Goal: Task Accomplishment & Management: Manage account settings

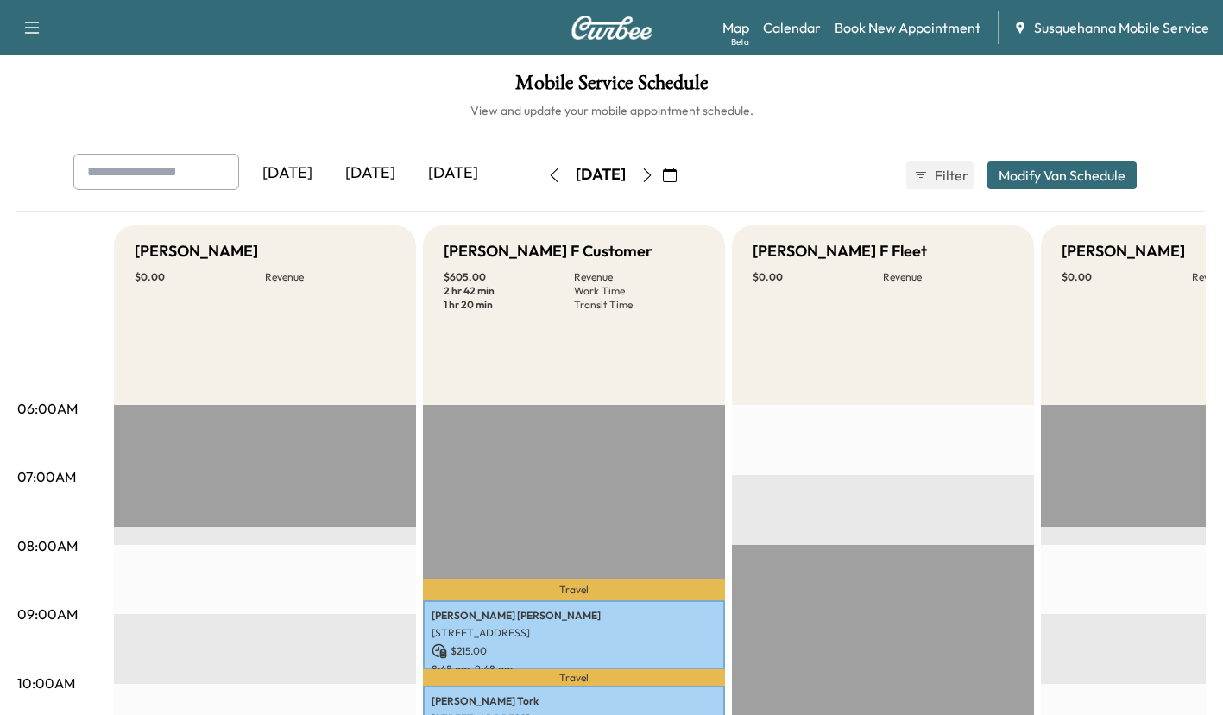
click at [390, 173] on div "[DATE]" at bounding box center [370, 174] width 83 height 40
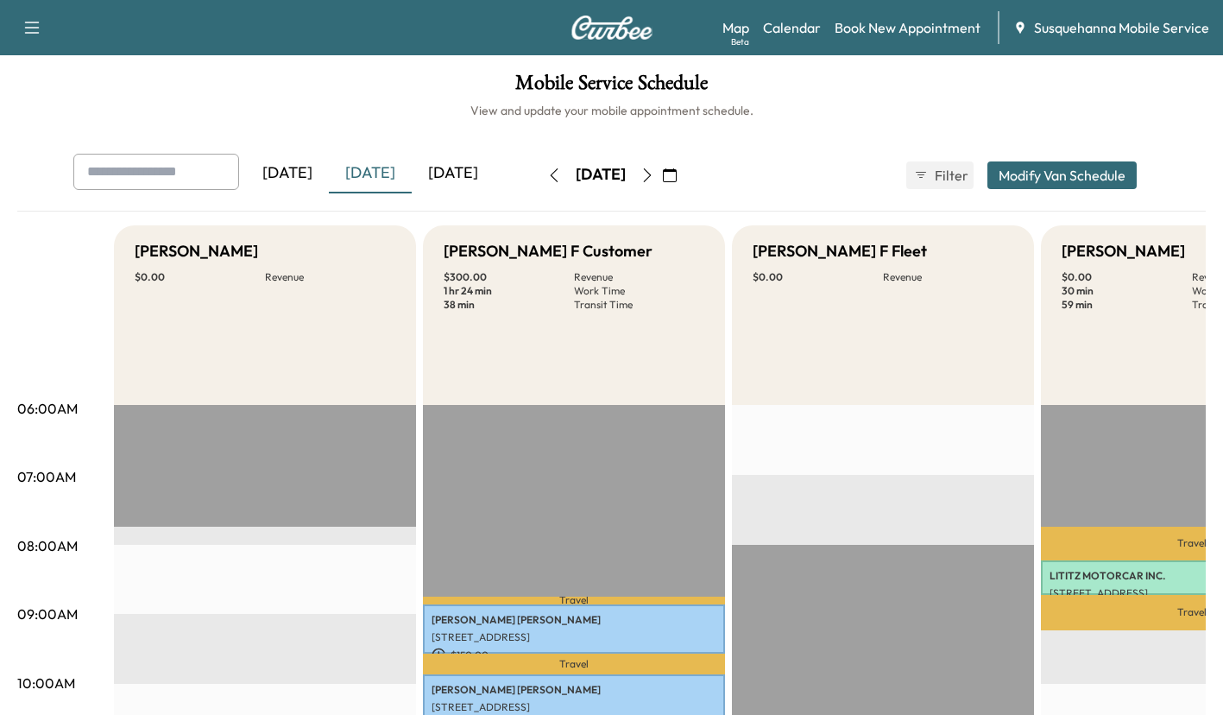
click at [432, 179] on div "[DATE]" at bounding box center [453, 174] width 83 height 40
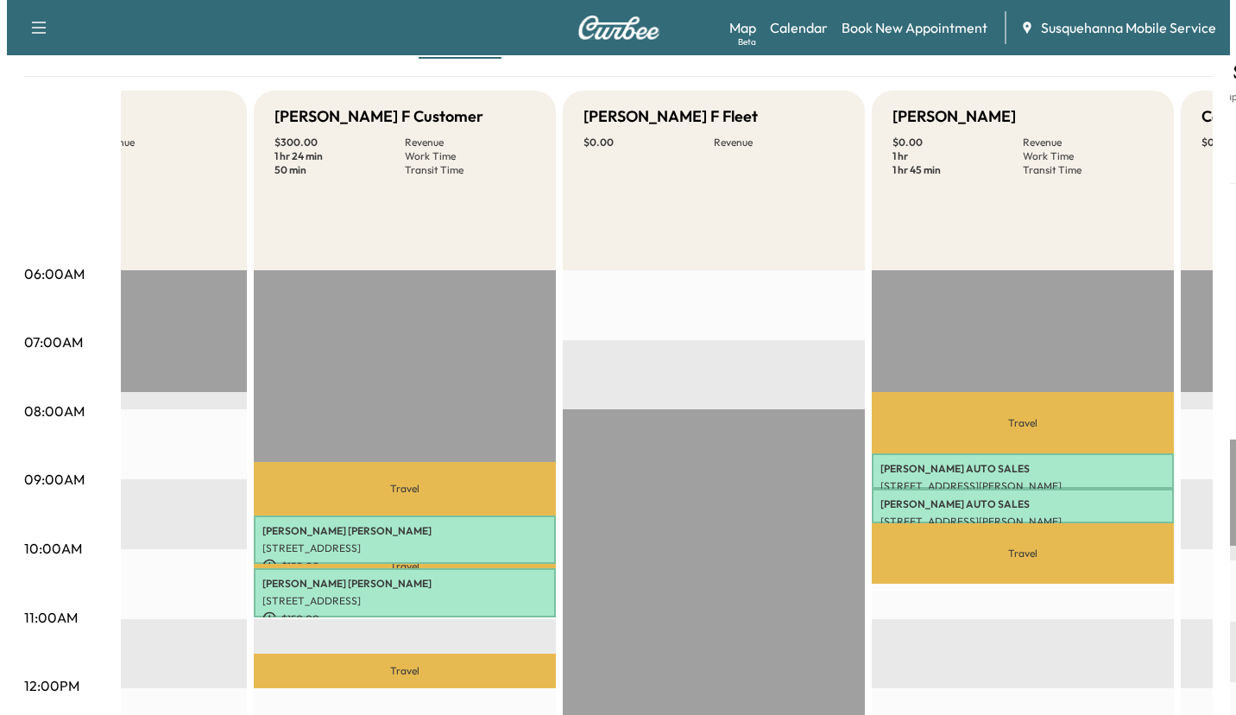
scroll to position [137, 0]
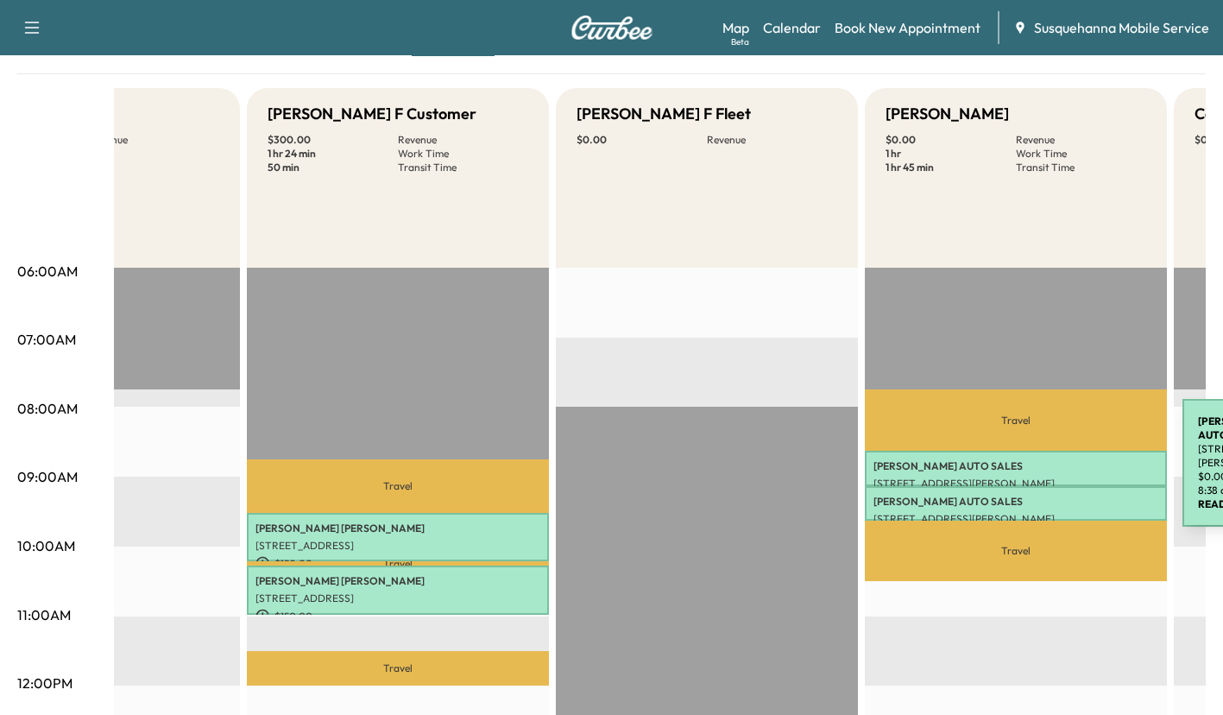
click at [1053, 459] on p "[PERSON_NAME] AUTO SALES" at bounding box center [1016, 466] width 285 height 14
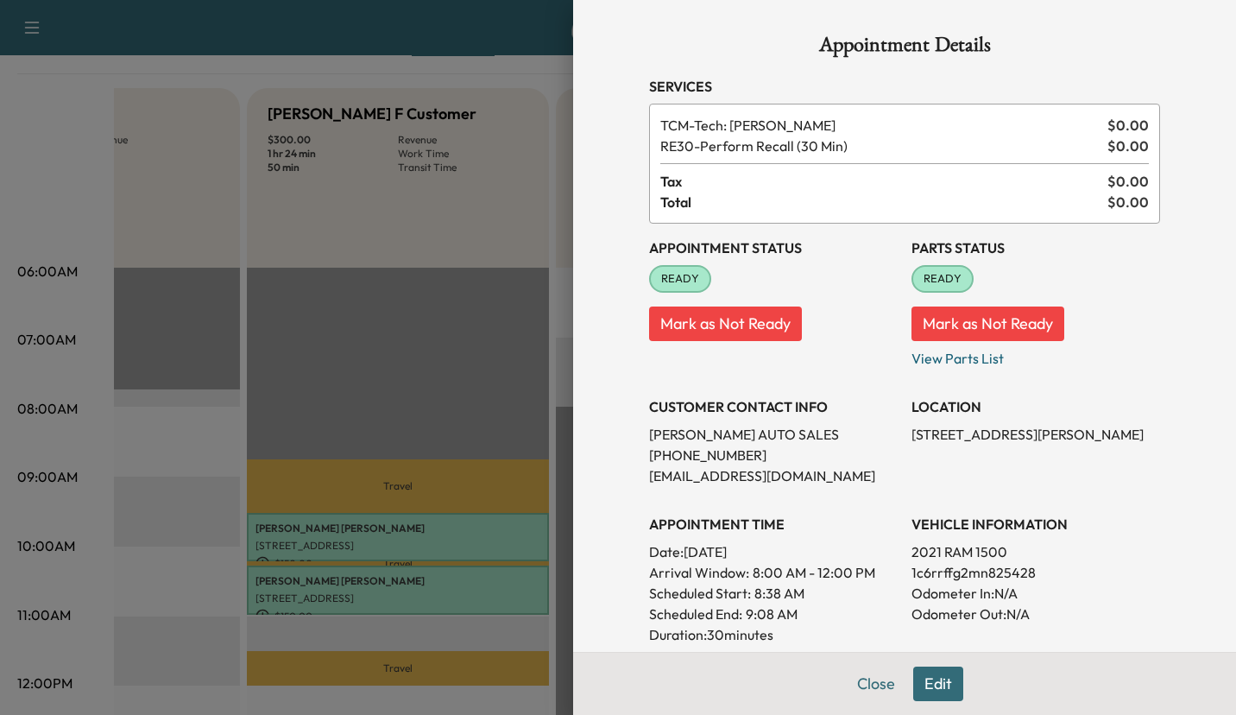
click at [933, 681] on button "Edit" at bounding box center [938, 683] width 50 height 35
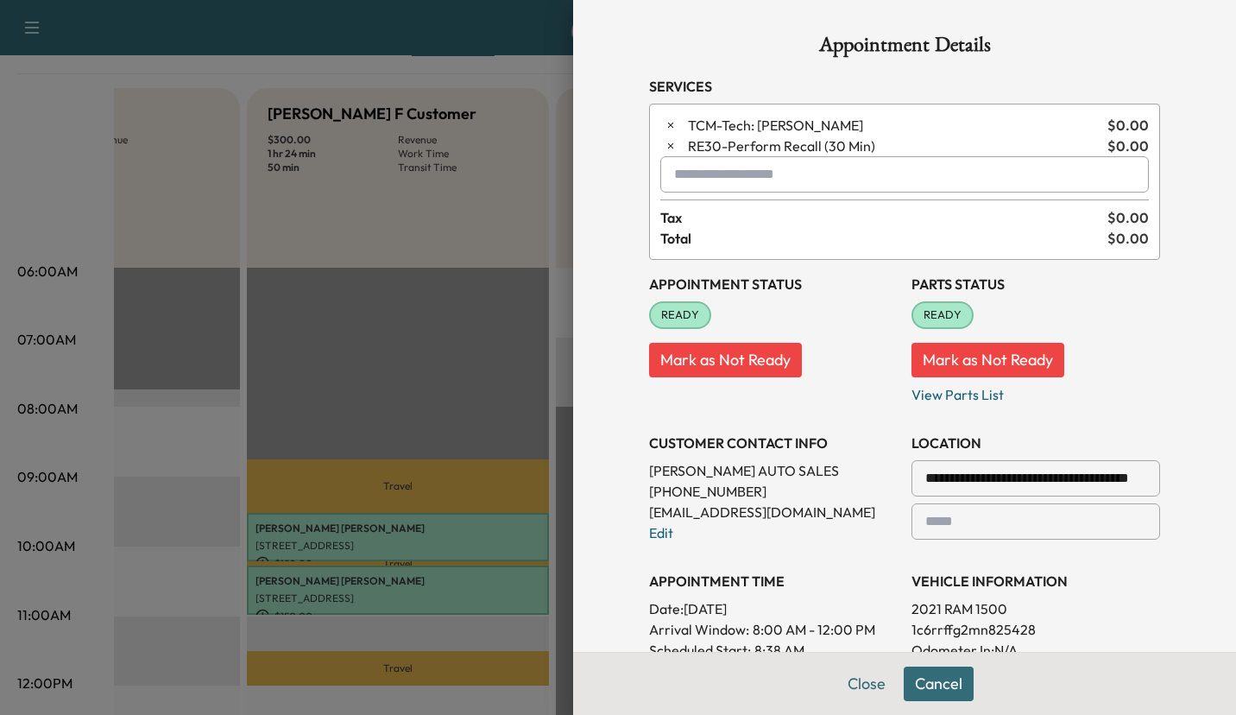
scroll to position [167, 0]
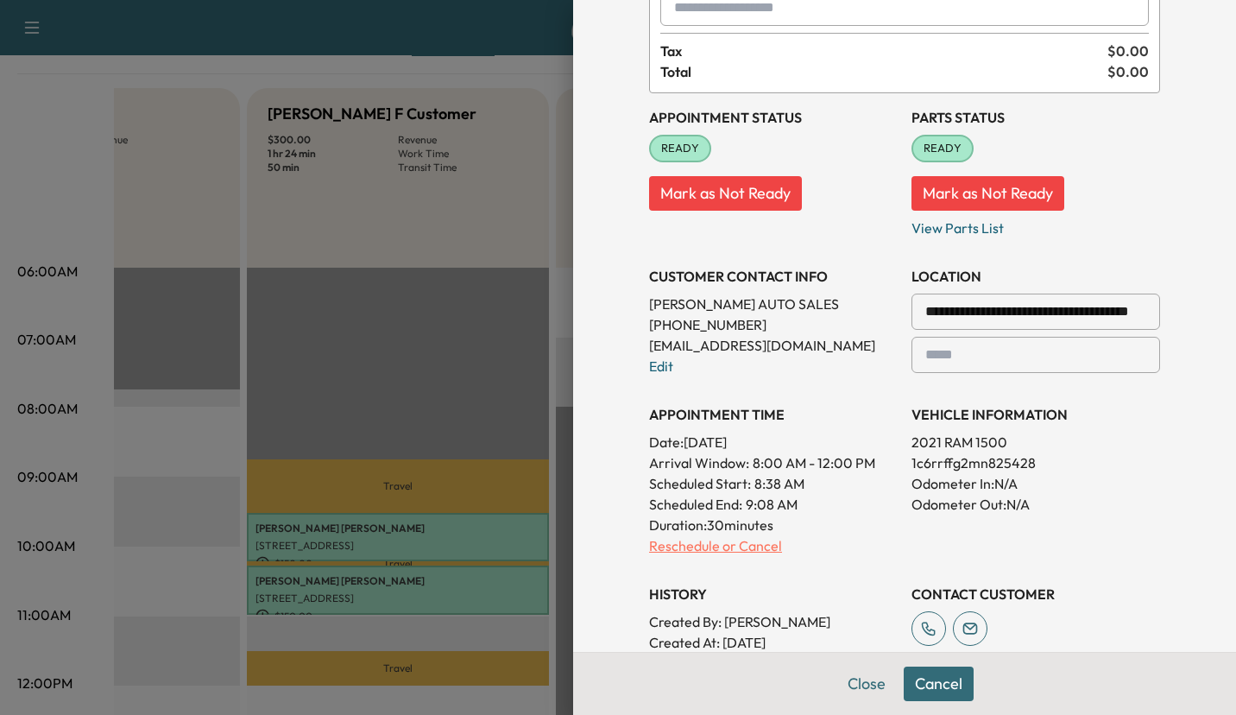
click at [735, 550] on p "Reschedule or Cancel" at bounding box center [773, 545] width 249 height 21
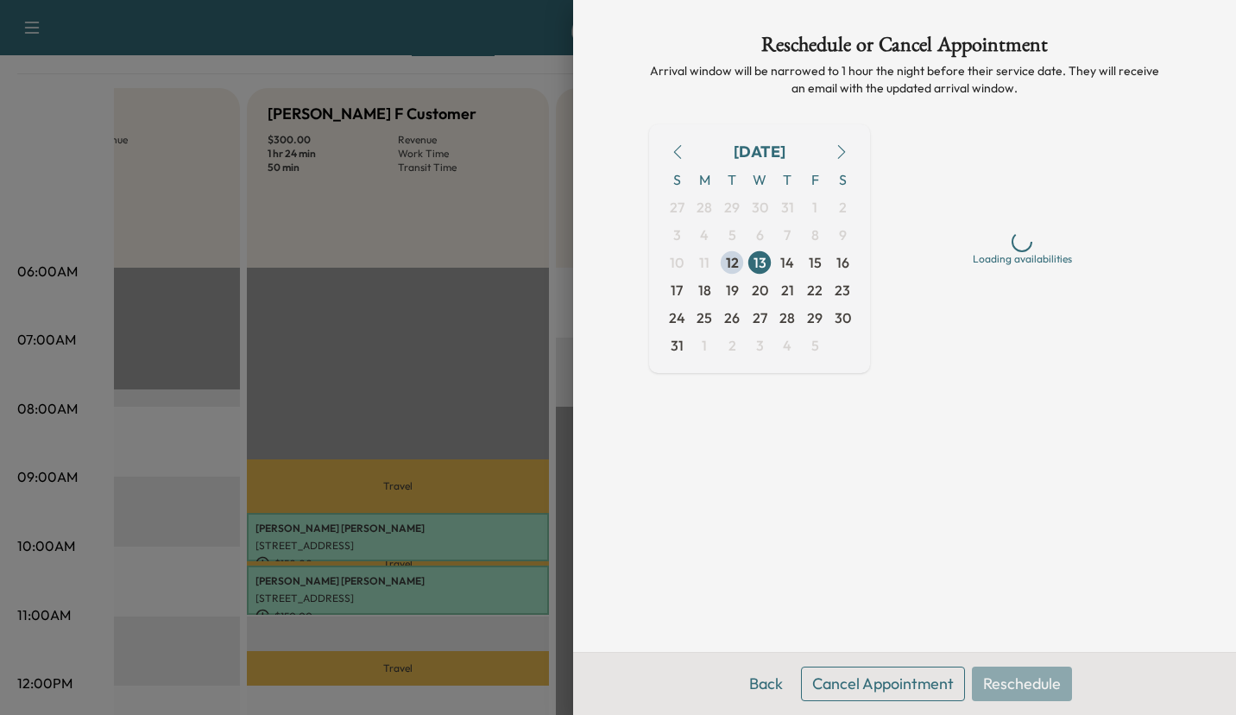
scroll to position [0, 0]
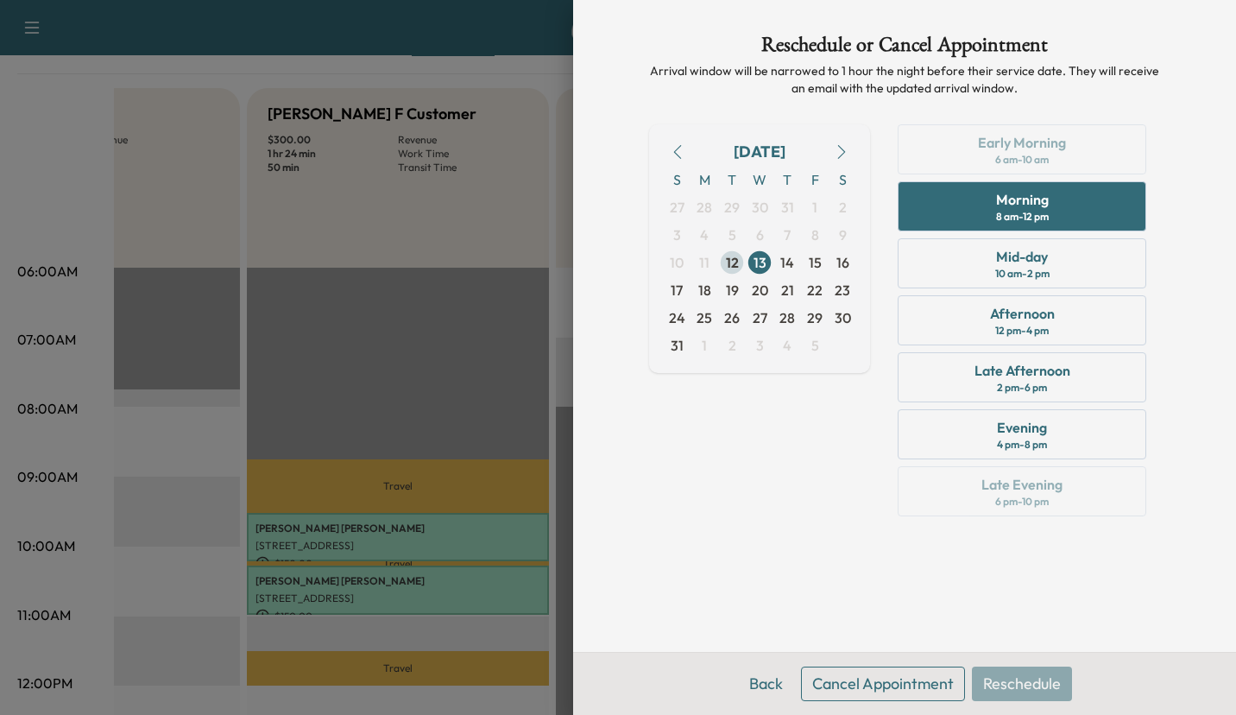
click at [735, 262] on span "12" at bounding box center [732, 262] width 13 height 21
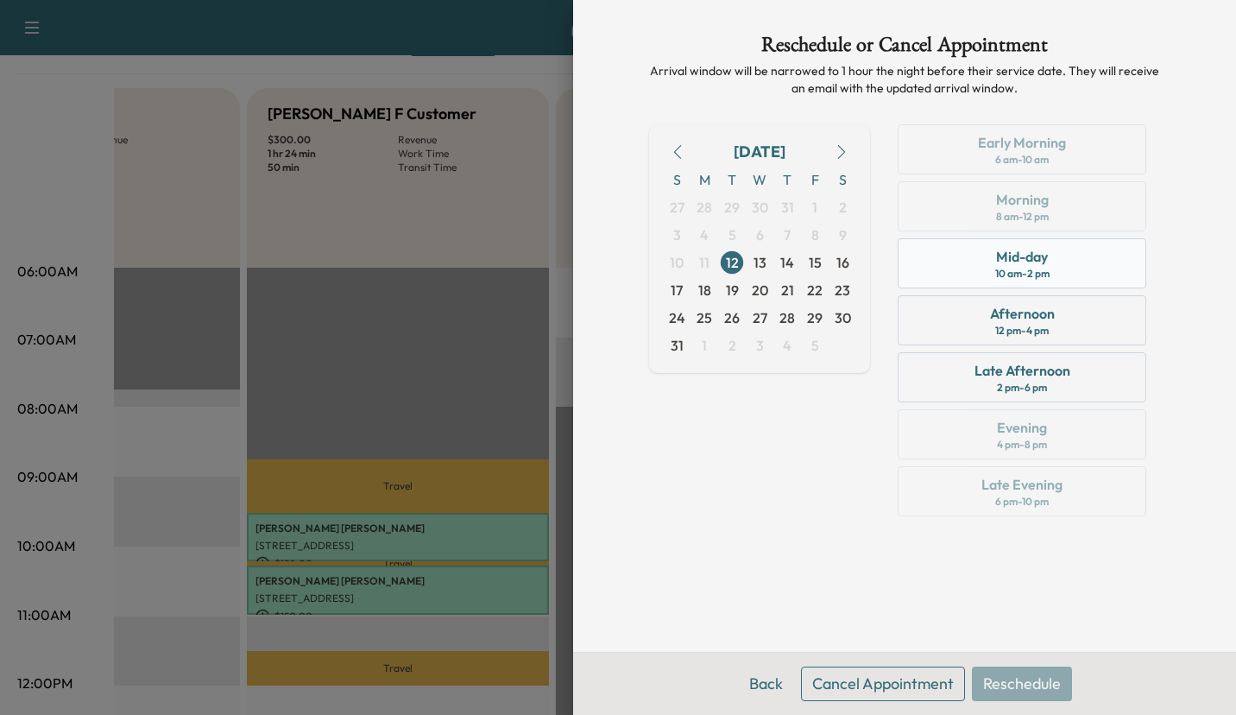
click at [1010, 257] on div "Mid-day" at bounding box center [1022, 256] width 52 height 21
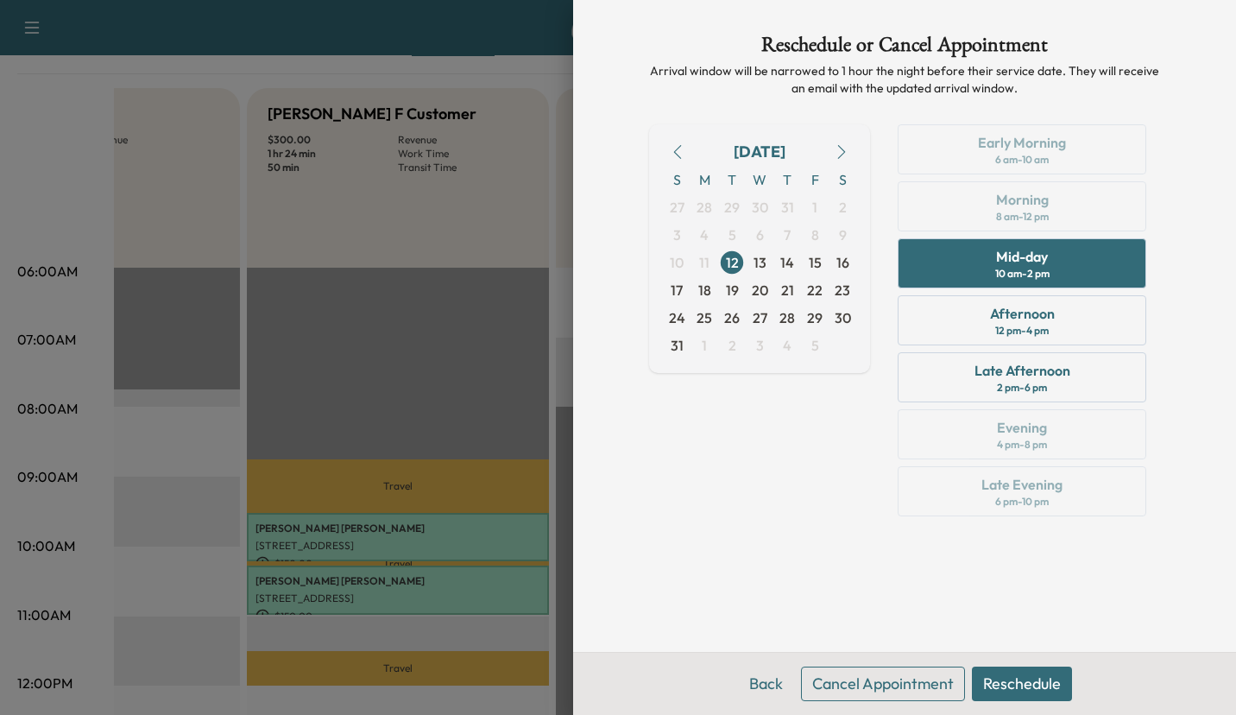
click at [1012, 678] on button "Reschedule" at bounding box center [1022, 683] width 100 height 35
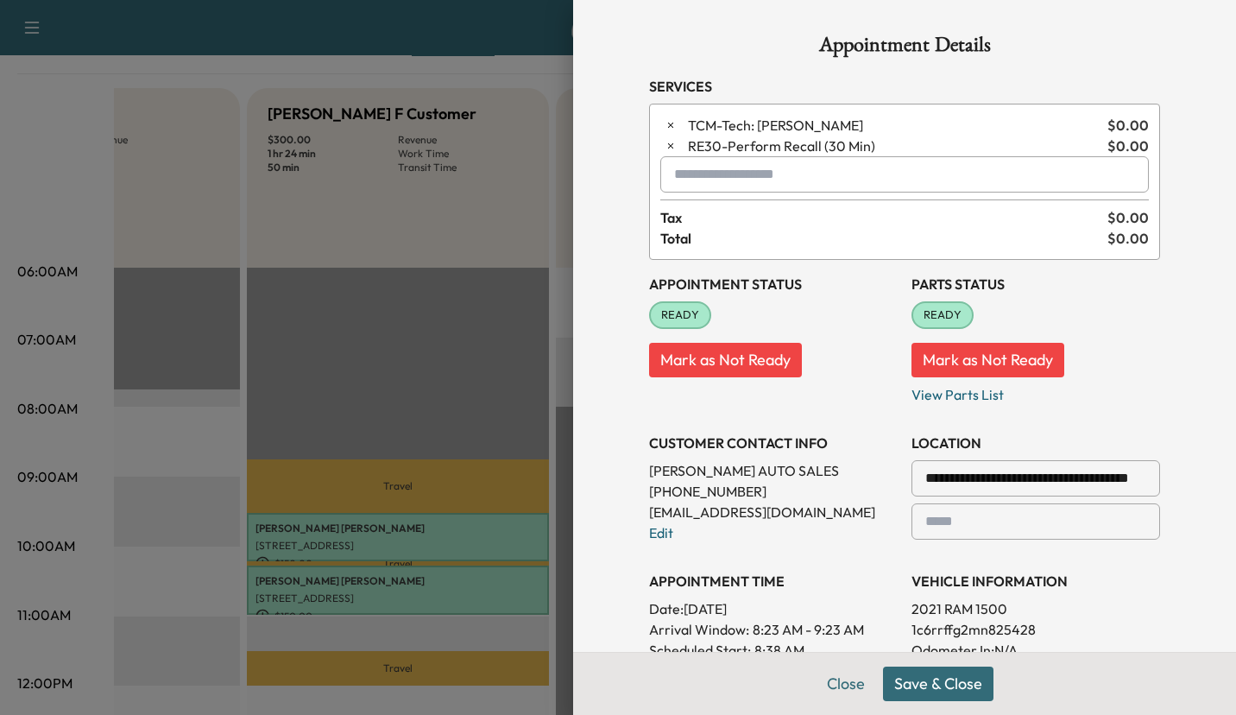
click at [943, 688] on button "Save & Close" at bounding box center [938, 683] width 110 height 35
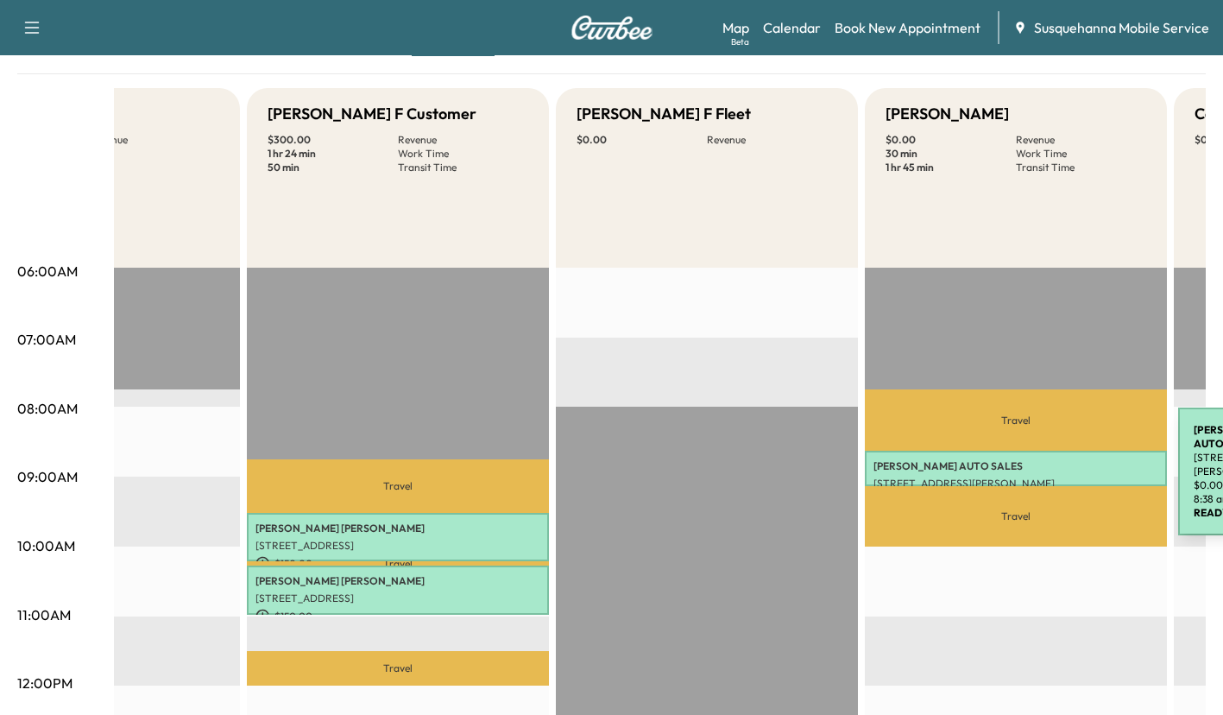
click at [1049, 468] on p "[PERSON_NAME] AUTO SALES" at bounding box center [1016, 466] width 285 height 14
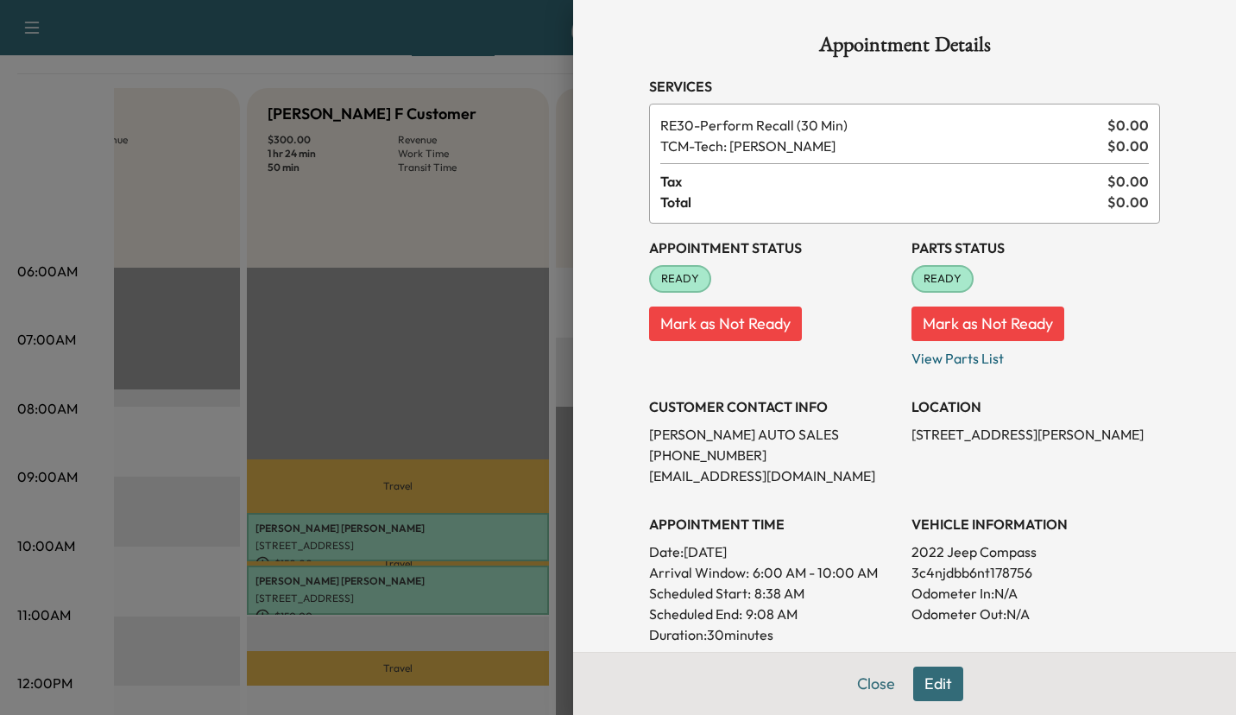
click at [937, 667] on button "Edit" at bounding box center [938, 683] width 50 height 35
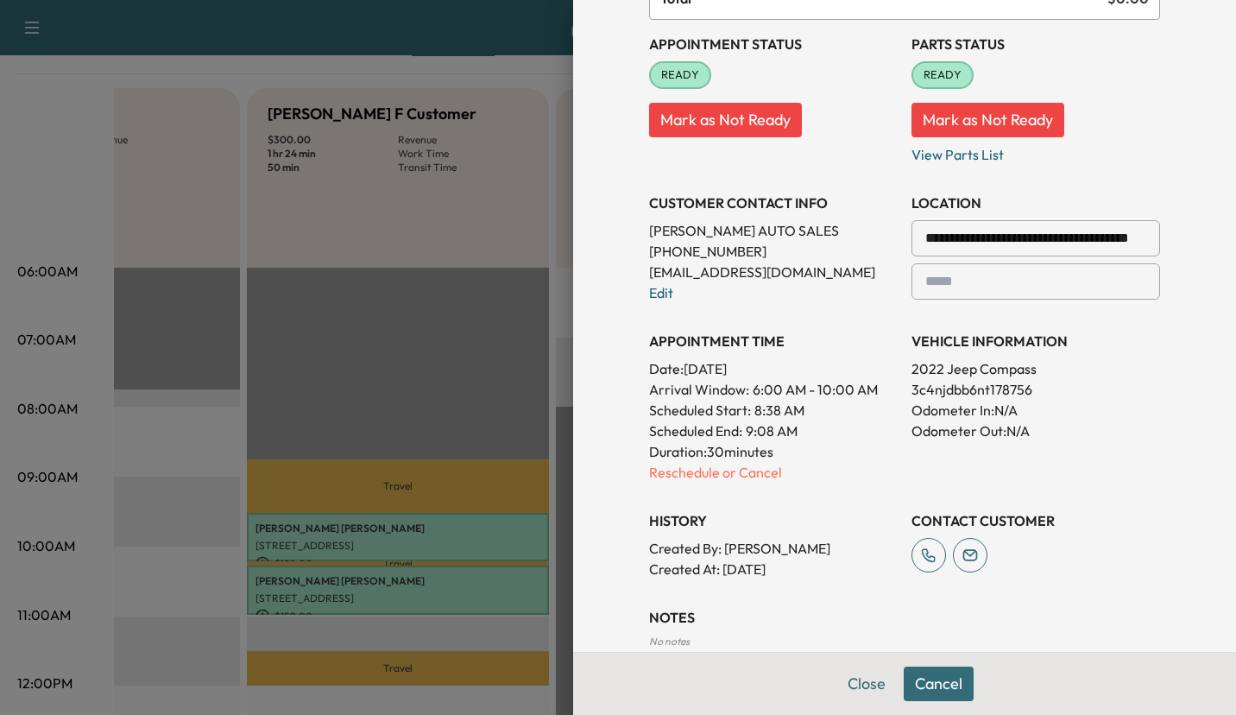
scroll to position [241, 0]
click at [750, 475] on p "Reschedule or Cancel" at bounding box center [773, 471] width 249 height 21
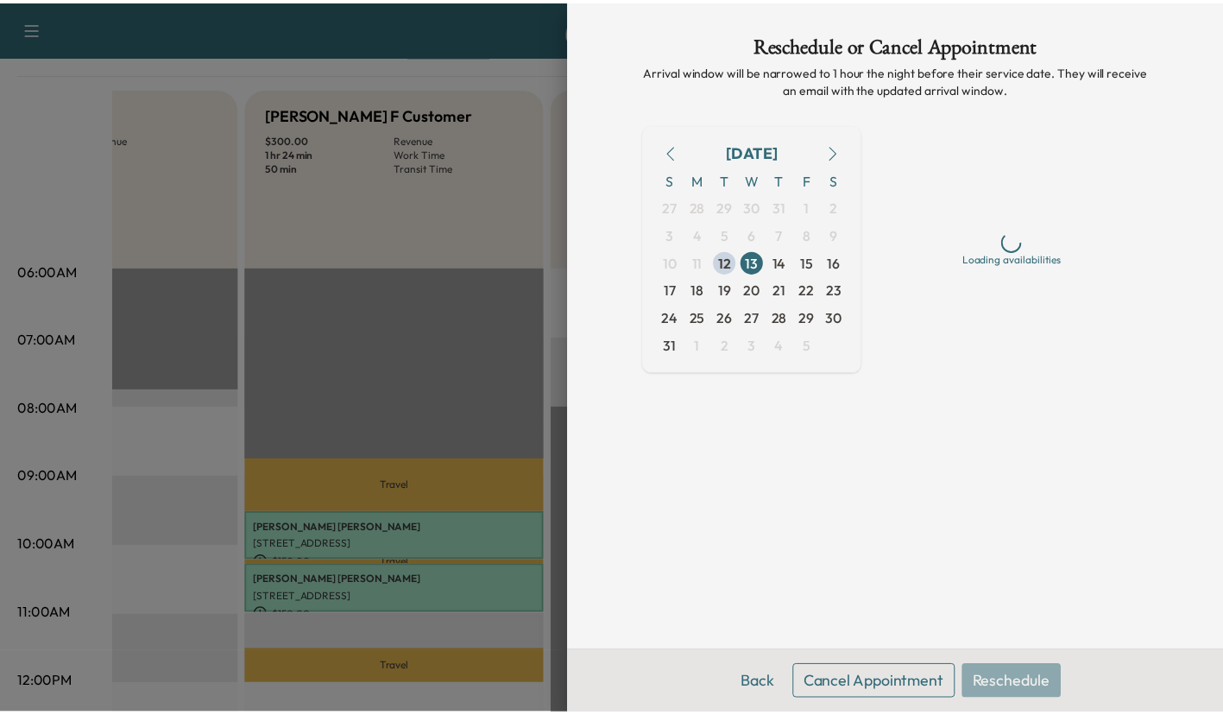
scroll to position [0, 0]
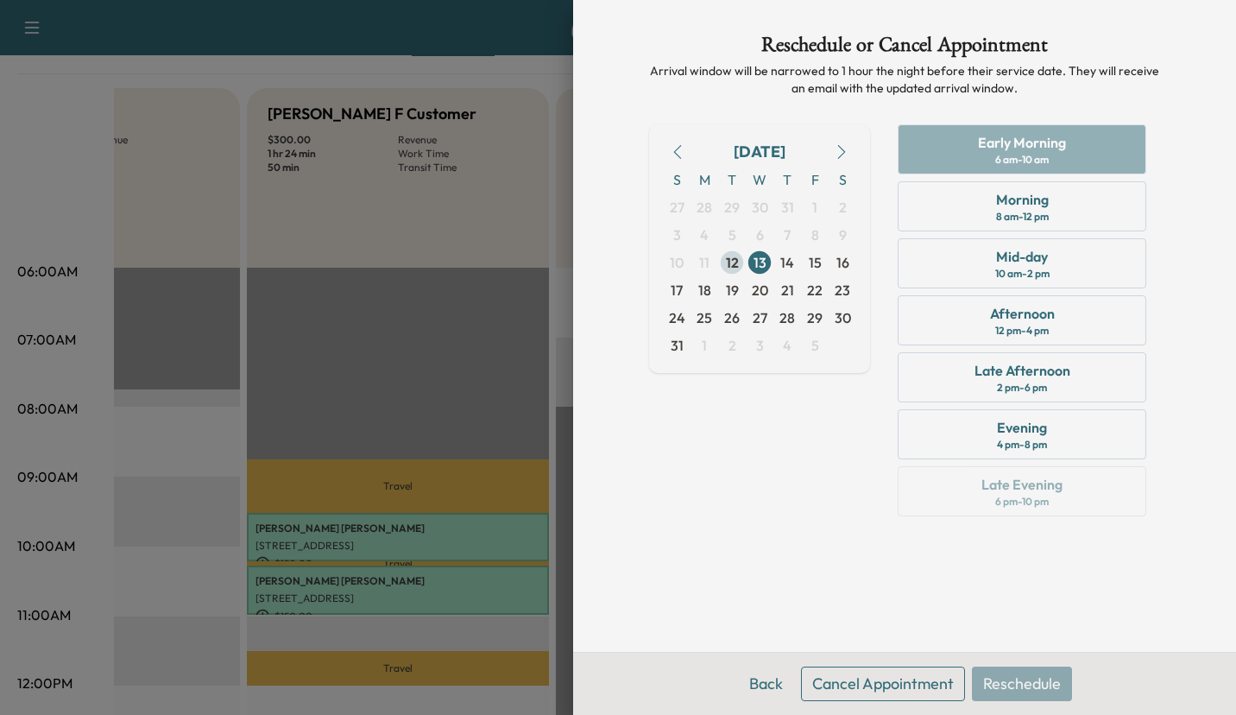
click at [735, 268] on span "12" at bounding box center [732, 262] width 13 height 21
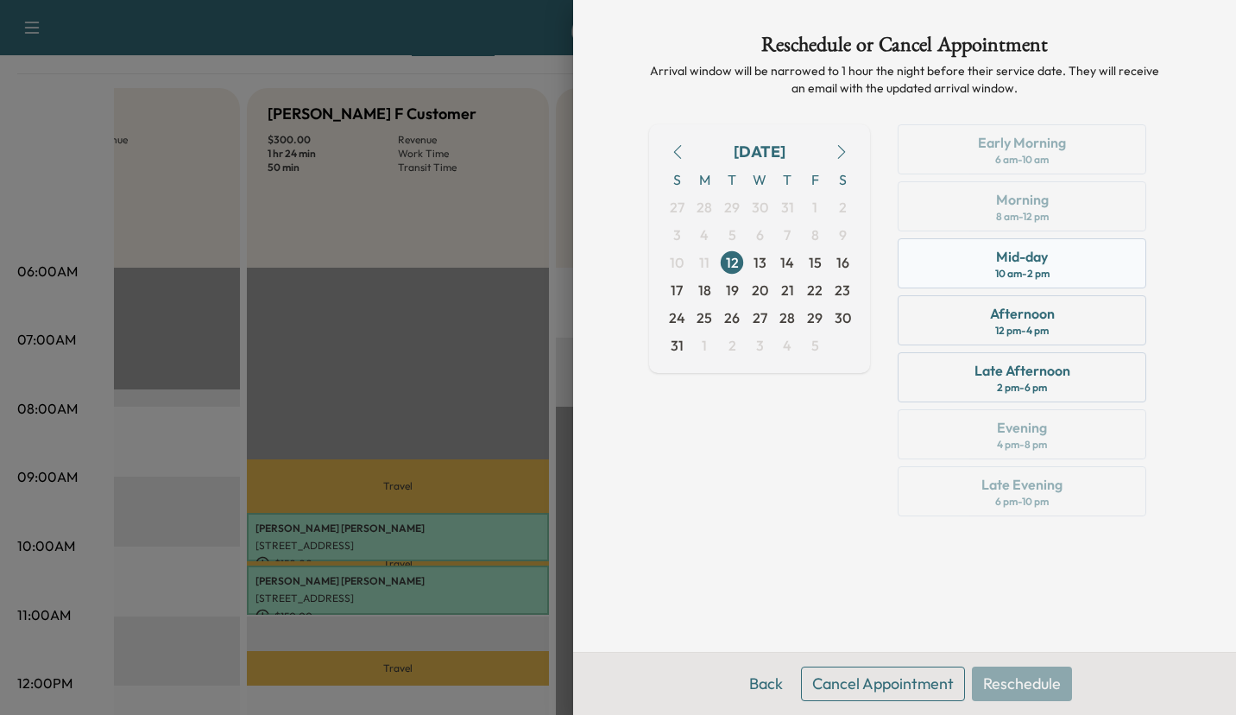
click at [1051, 256] on div "Mid-day 10 am - 2 pm" at bounding box center [1022, 263] width 249 height 50
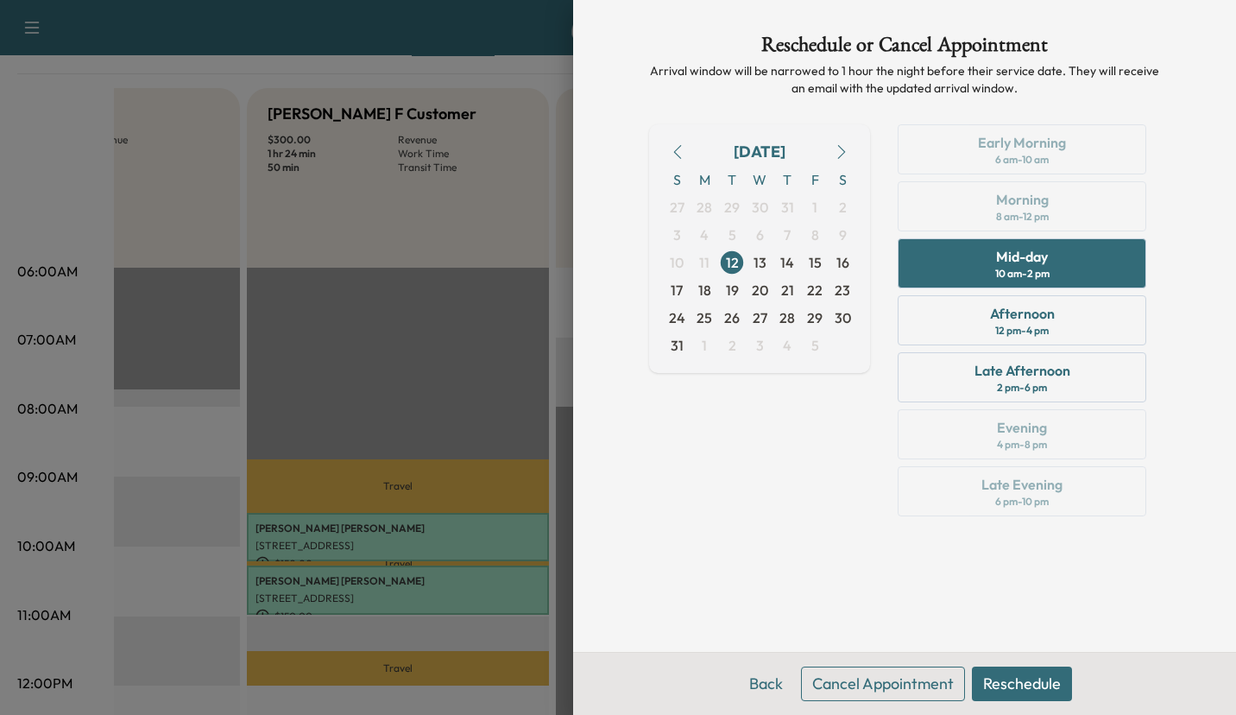
click at [1024, 678] on button "Reschedule" at bounding box center [1022, 683] width 100 height 35
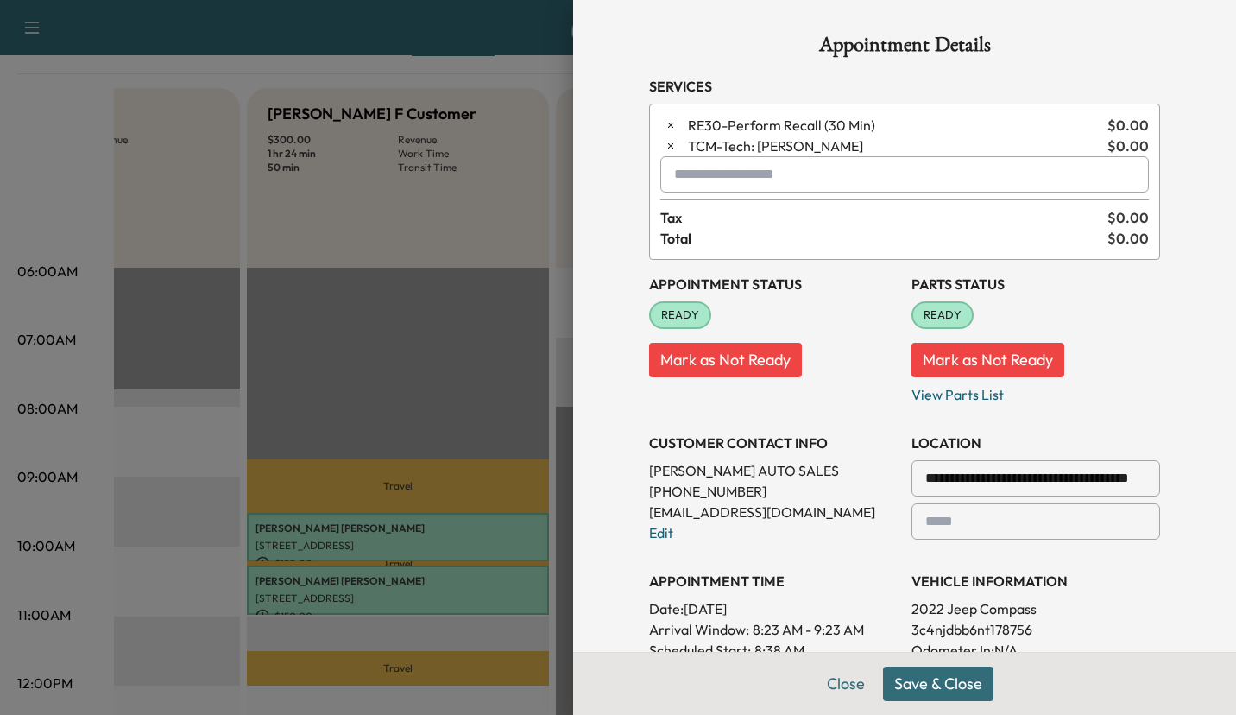
click at [948, 684] on button "Save & Close" at bounding box center [938, 683] width 110 height 35
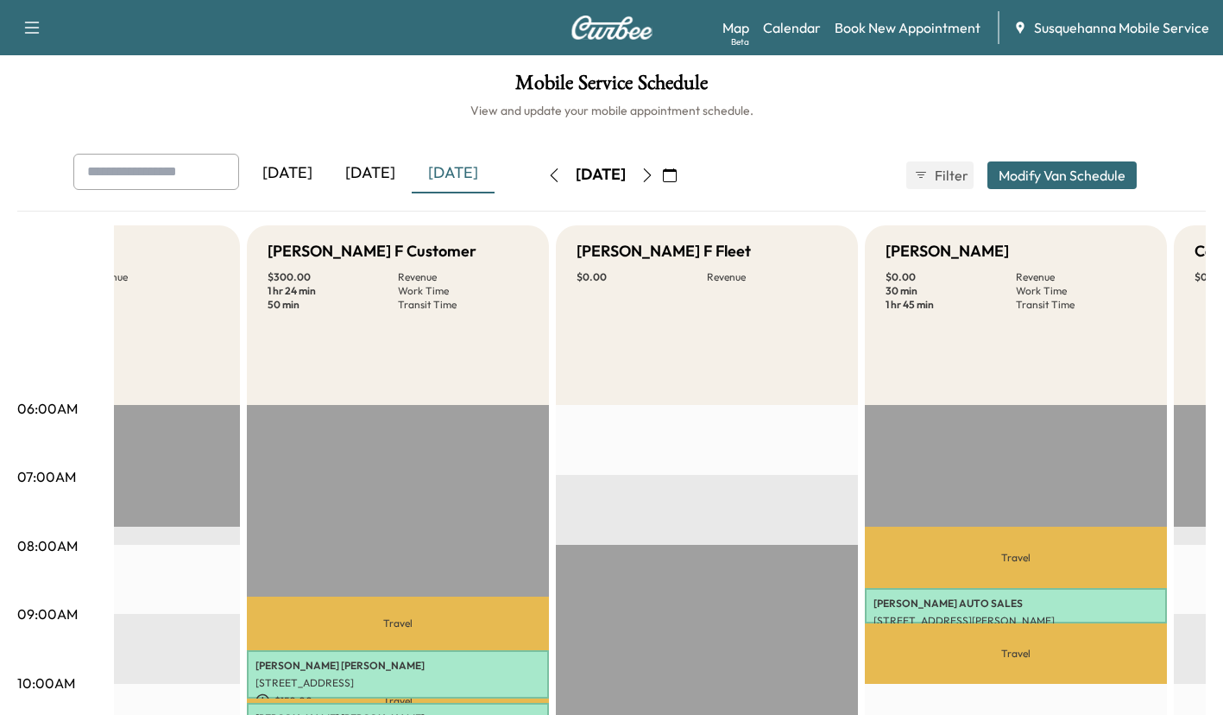
click at [369, 164] on div "[DATE]" at bounding box center [370, 174] width 83 height 40
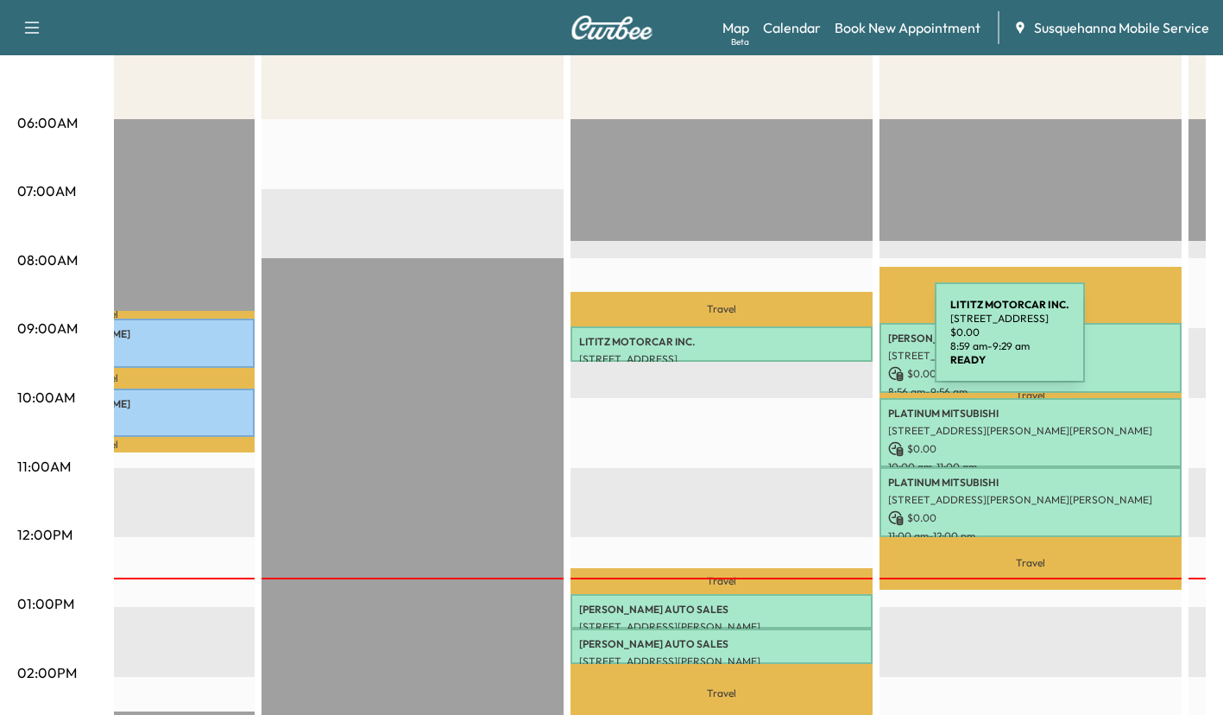
scroll to position [306, 0]
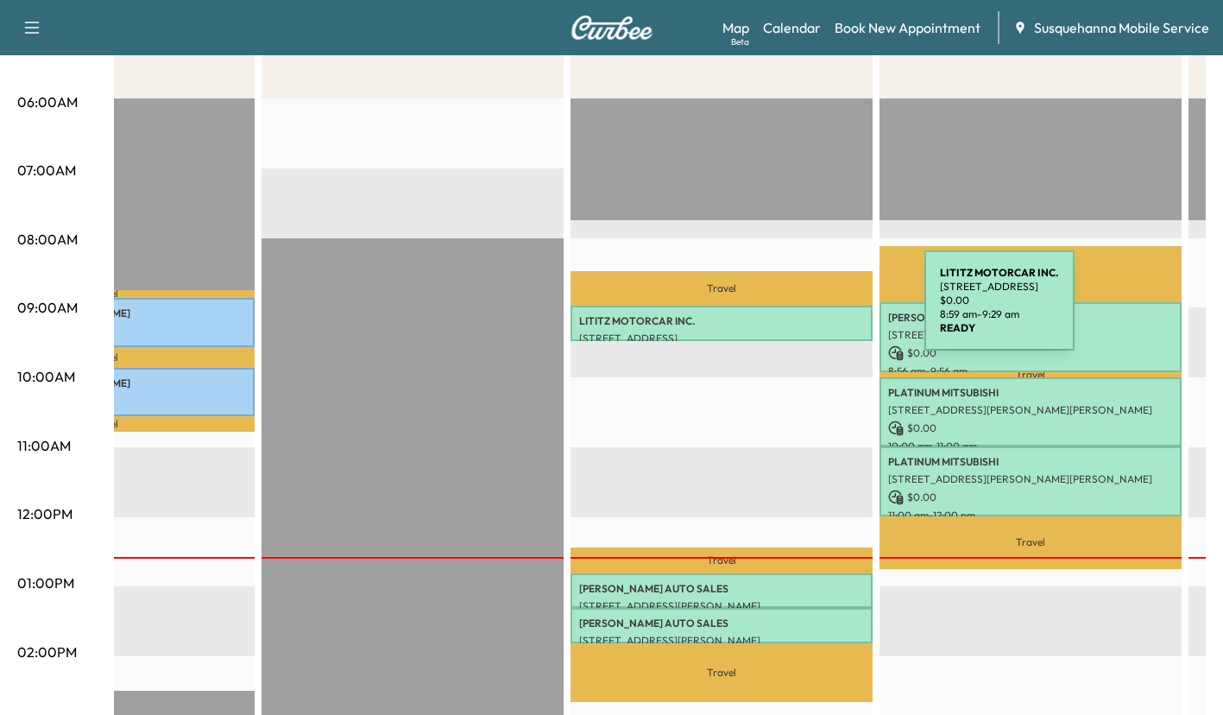
click at [793, 309] on div "LITITZ MOTORCAR INC. [STREET_ADDRESS] $ 0.00 8:59 am - 9:29 am" at bounding box center [722, 323] width 302 height 35
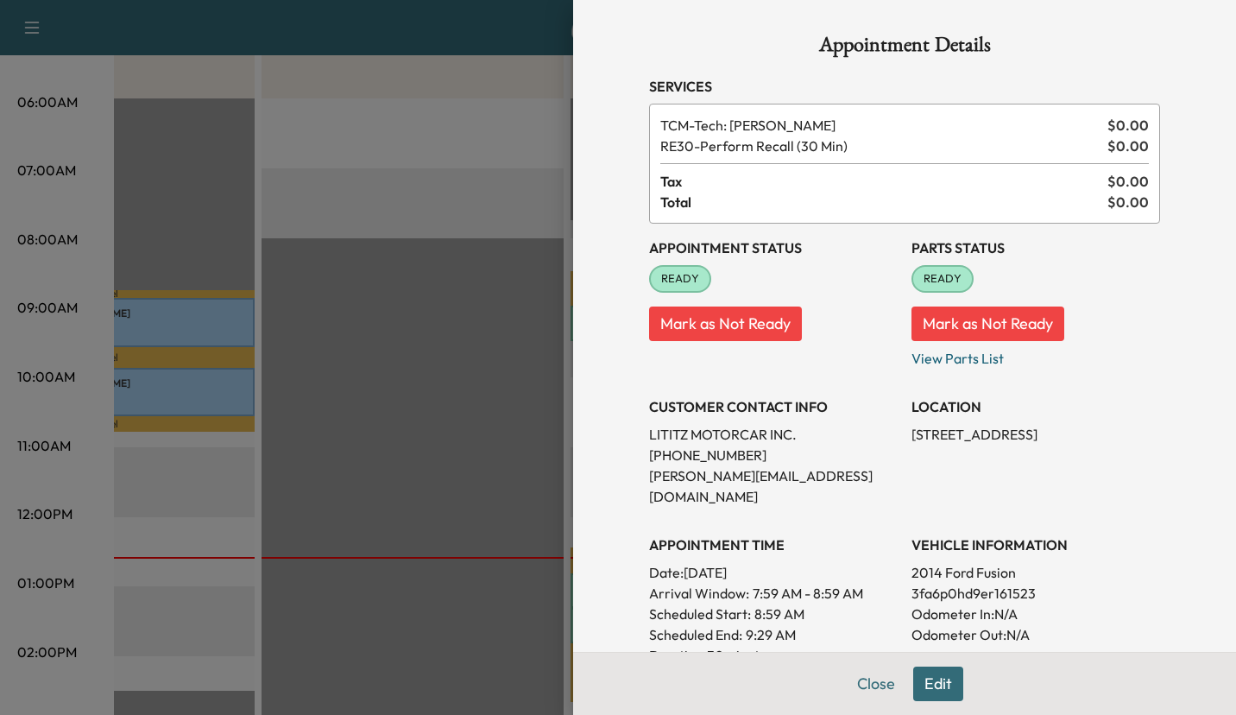
click at [761, 335] on button "Mark as Not Ready" at bounding box center [725, 323] width 153 height 35
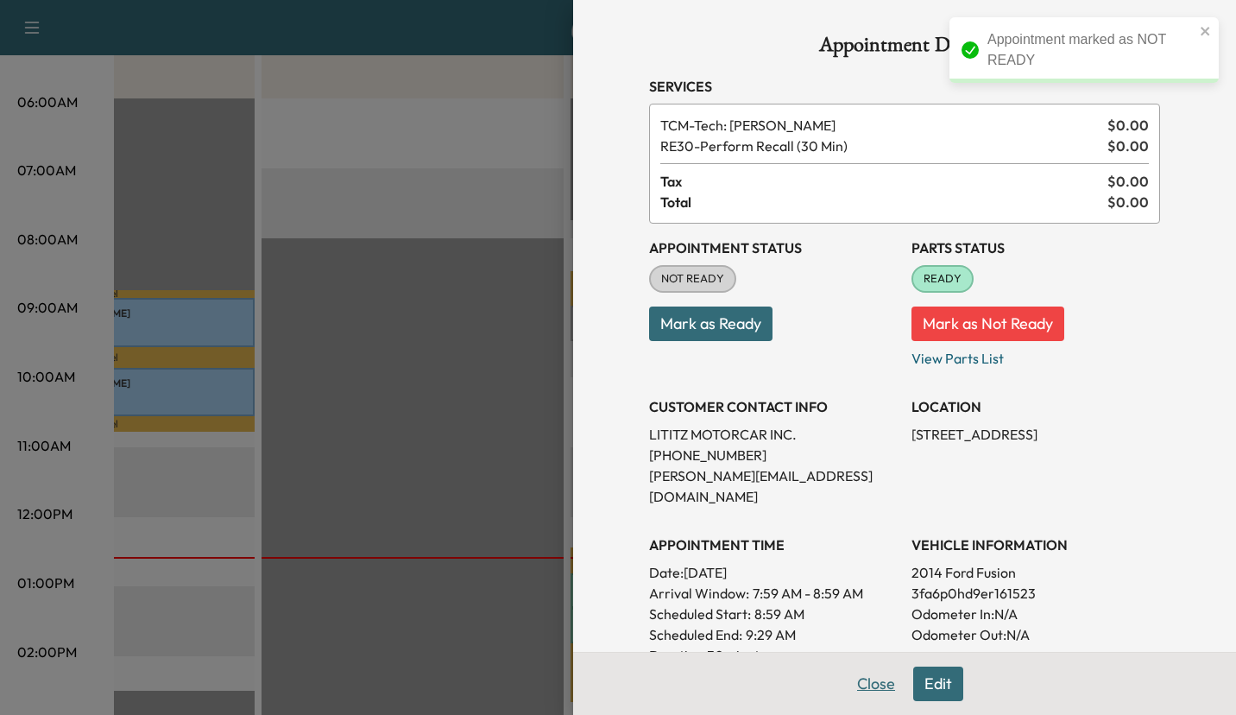
click at [864, 677] on button "Close" at bounding box center [876, 683] width 60 height 35
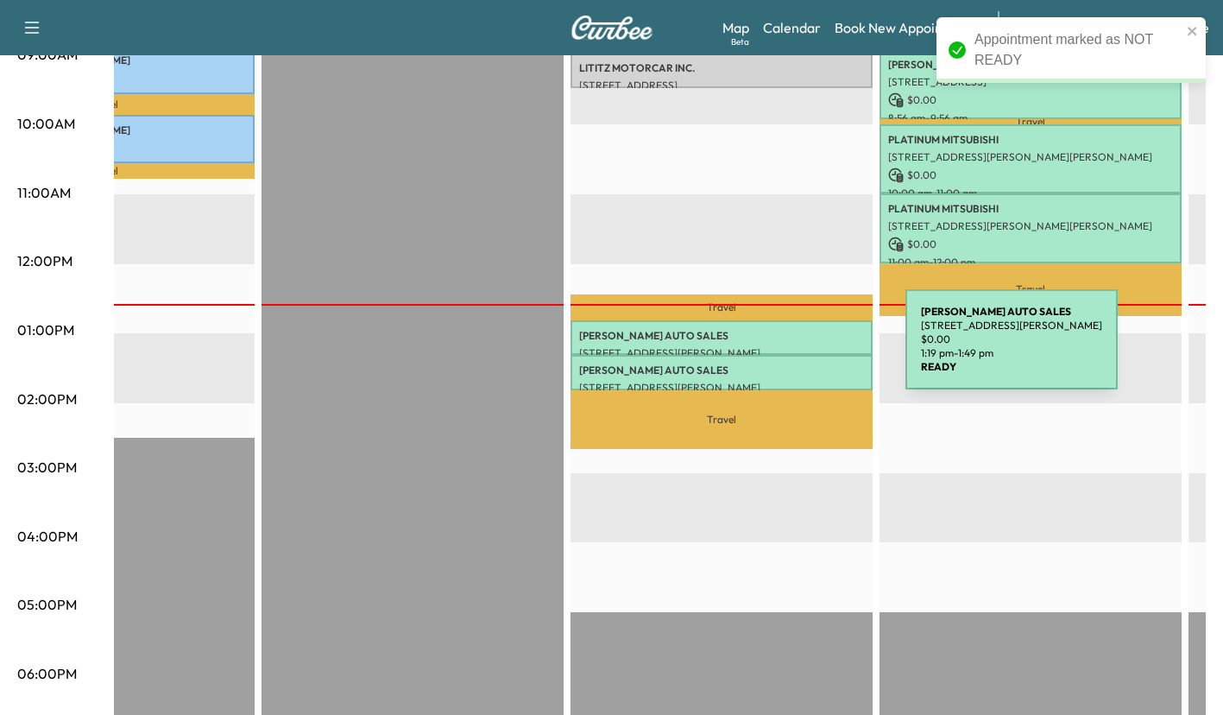
scroll to position [0, 0]
